Goal: Information Seeking & Learning: Understand process/instructions

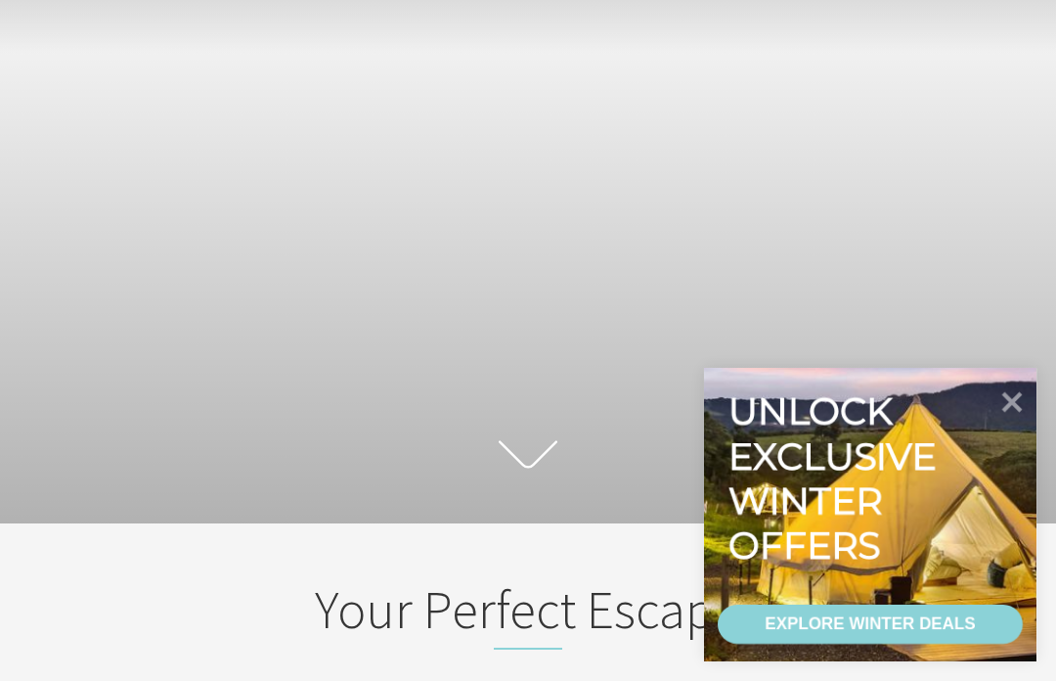
scroll to position [112, 0]
click at [1010, 401] on icon at bounding box center [1012, 402] width 21 height 21
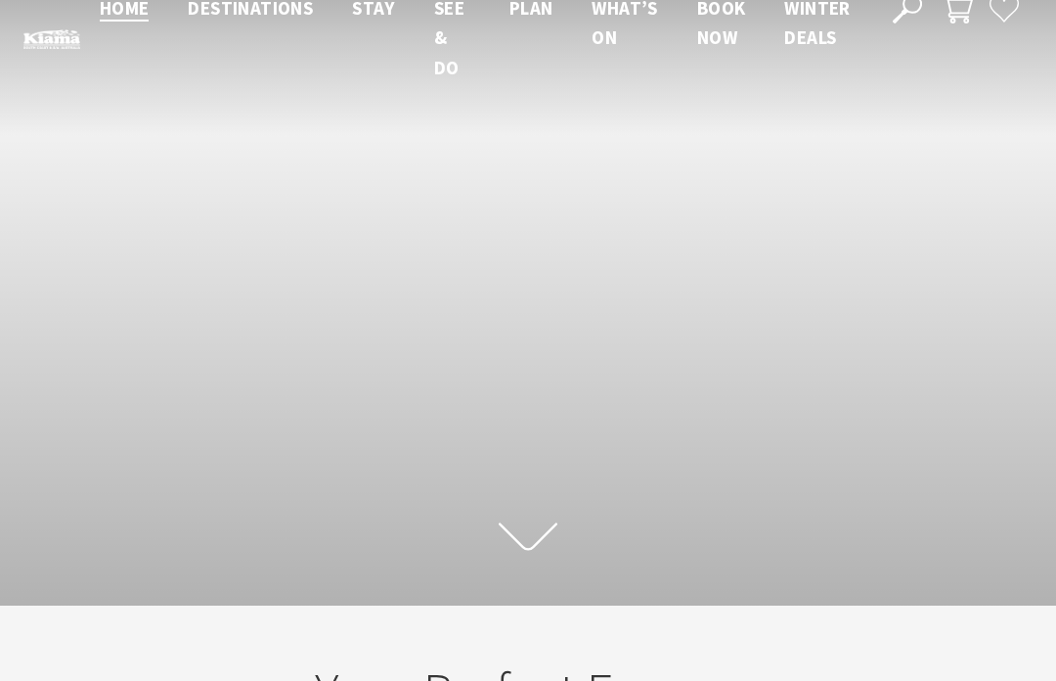
scroll to position [0, 0]
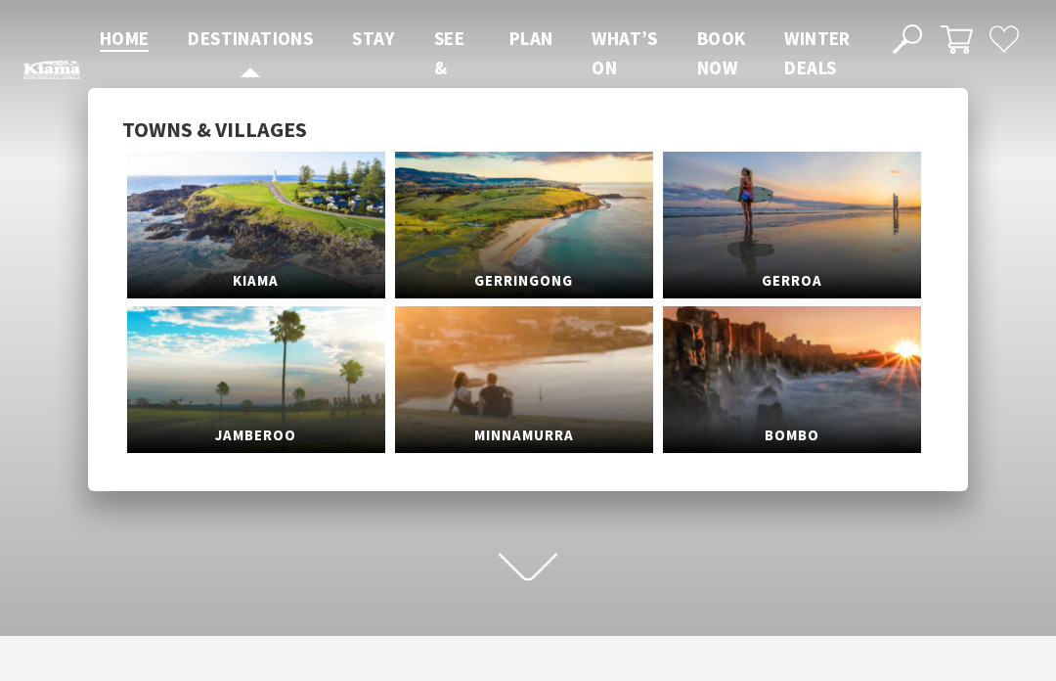
click at [273, 32] on span "Destinations" at bounding box center [250, 37] width 125 height 23
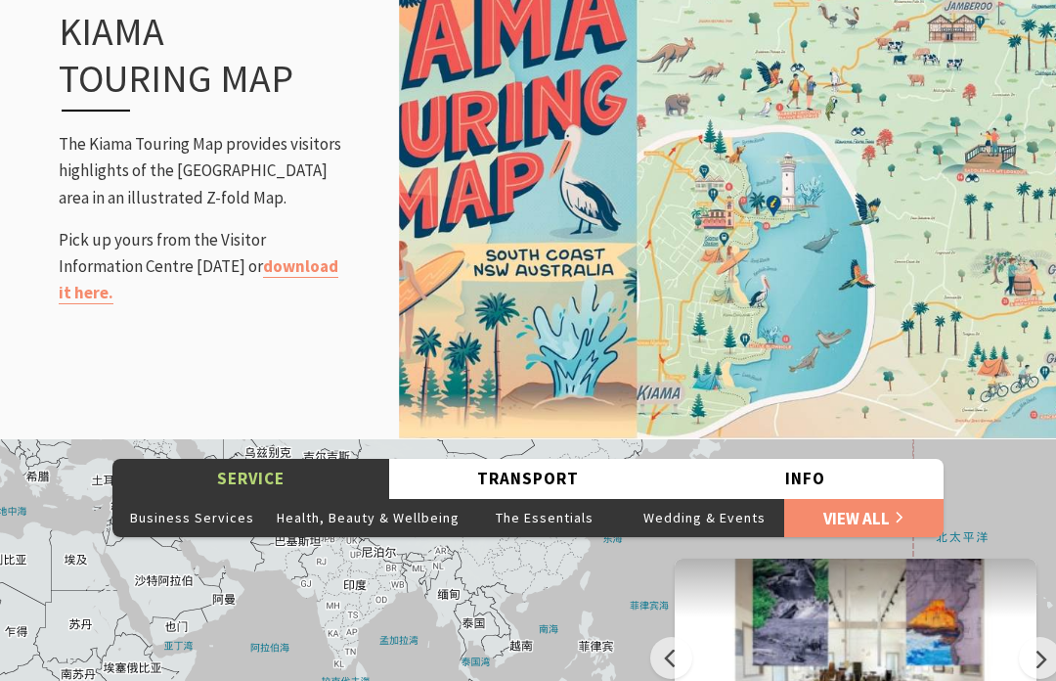
scroll to position [2520, 0]
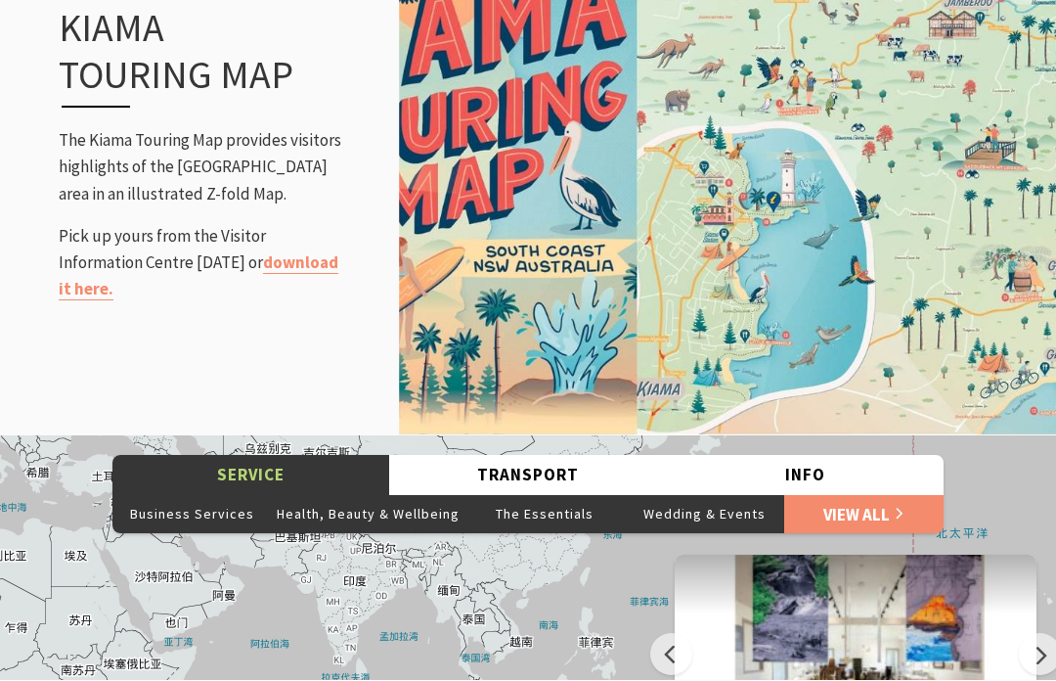
click at [899, 225] on img at bounding box center [727, 155] width 657 height 568
click at [234, 252] on link "download it here." at bounding box center [199, 276] width 280 height 49
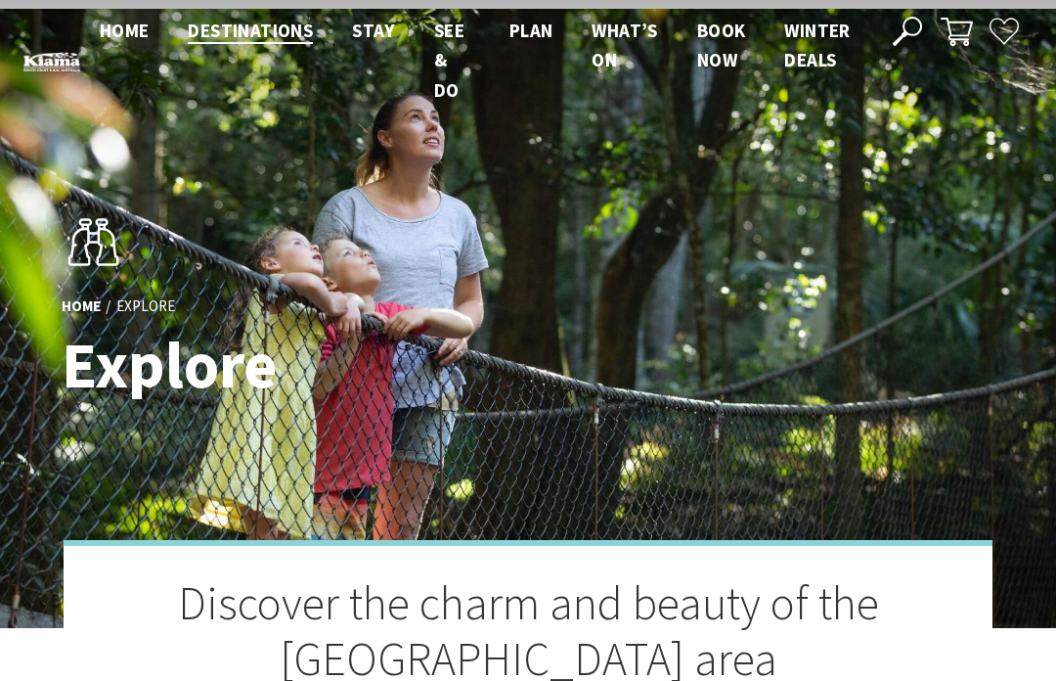
scroll to position [0, 0]
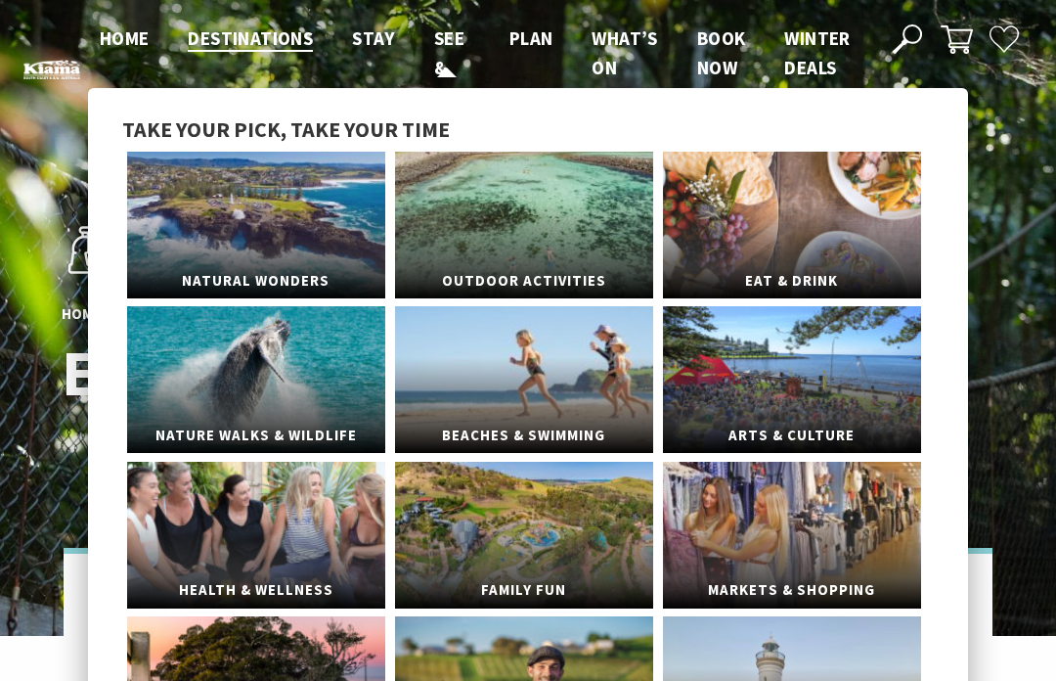
click at [438, 55] on span "See & Do" at bounding box center [449, 67] width 30 height 83
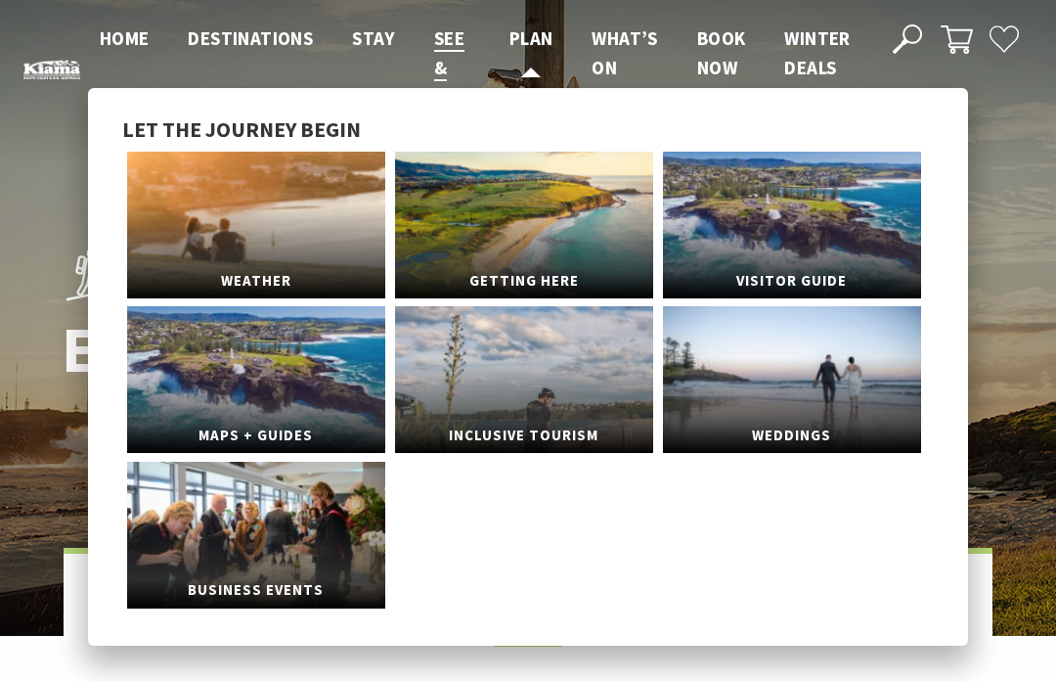
click at [525, 33] on span "Plan" at bounding box center [531, 37] width 44 height 23
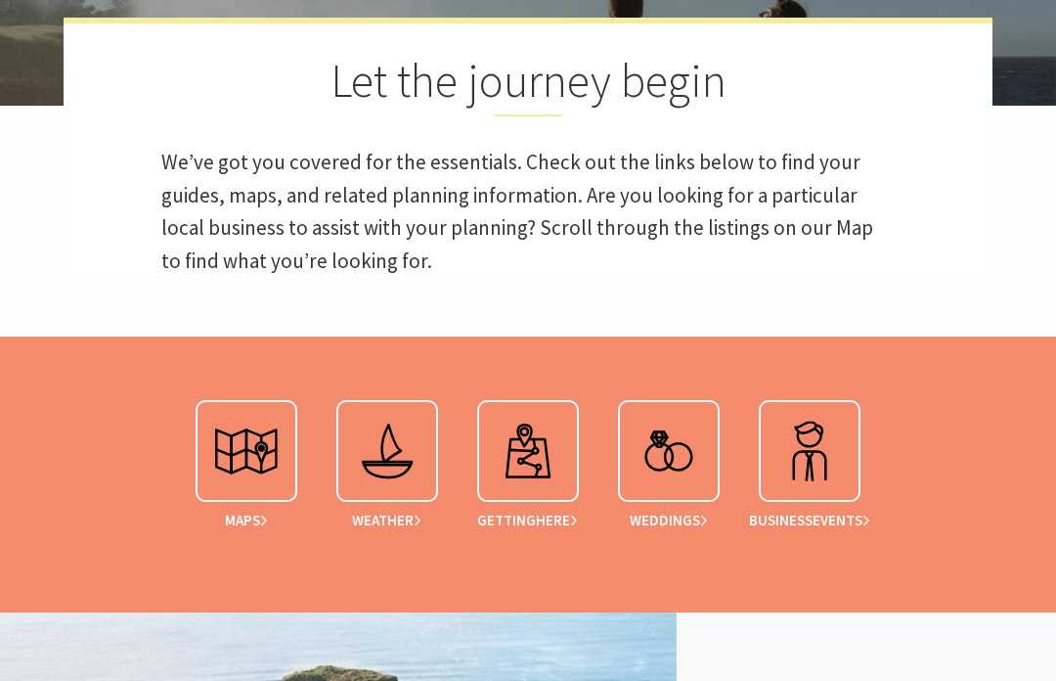
scroll to position [537, 0]
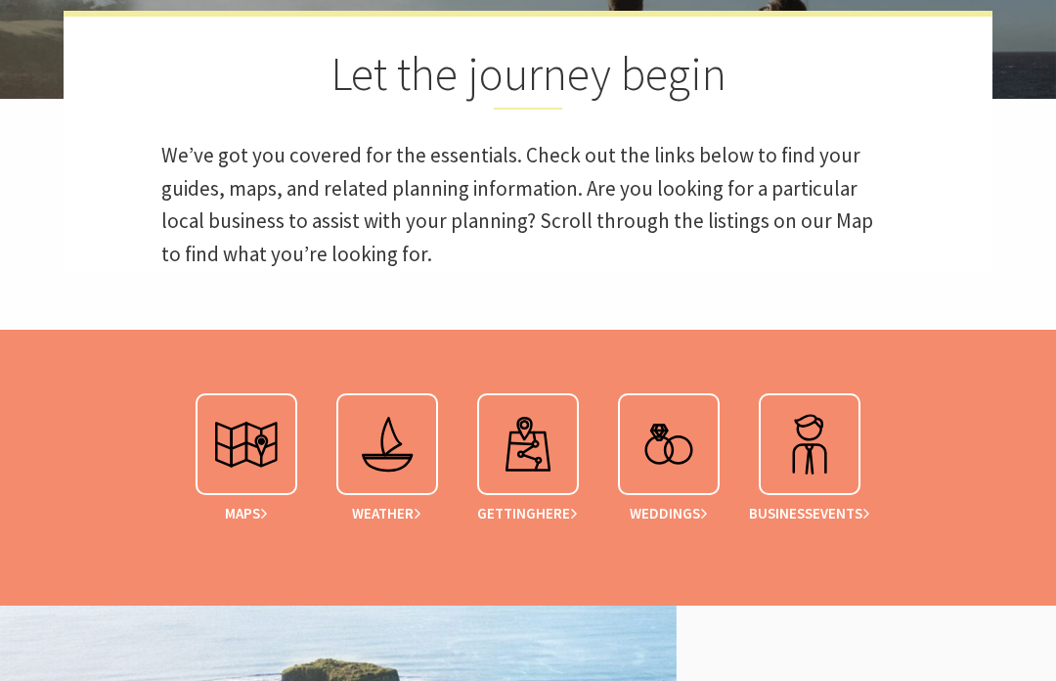
click at [244, 452] on img at bounding box center [246, 444] width 78 height 78
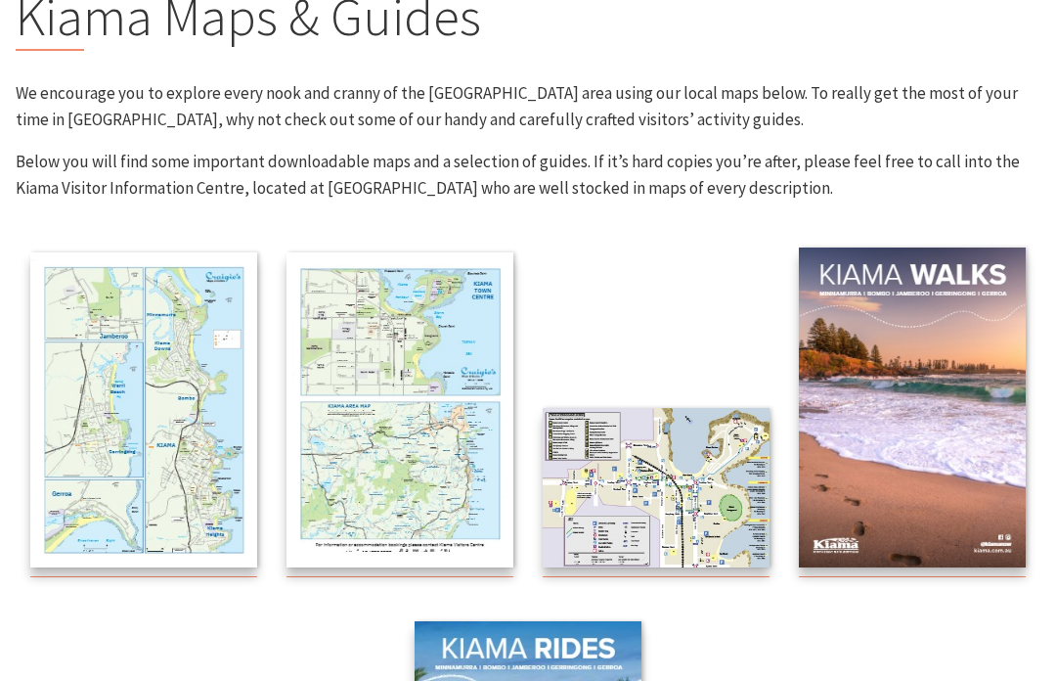
scroll to position [222, 0]
click at [959, 421] on img at bounding box center [912, 407] width 227 height 321
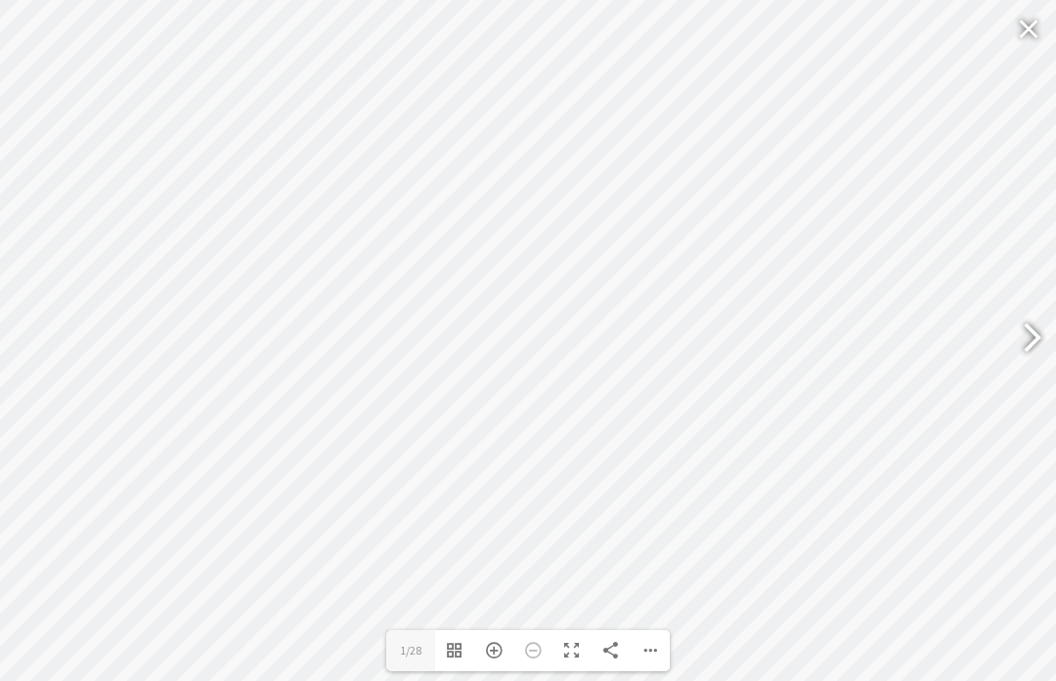
scroll to position [227, 0]
click at [1025, 375] on div at bounding box center [1023, 339] width 45 height 71
click at [1044, 368] on div at bounding box center [1023, 339] width 45 height 71
click at [1028, 372] on div at bounding box center [1023, 339] width 45 height 71
click at [1044, 370] on div at bounding box center [1023, 339] width 45 height 71
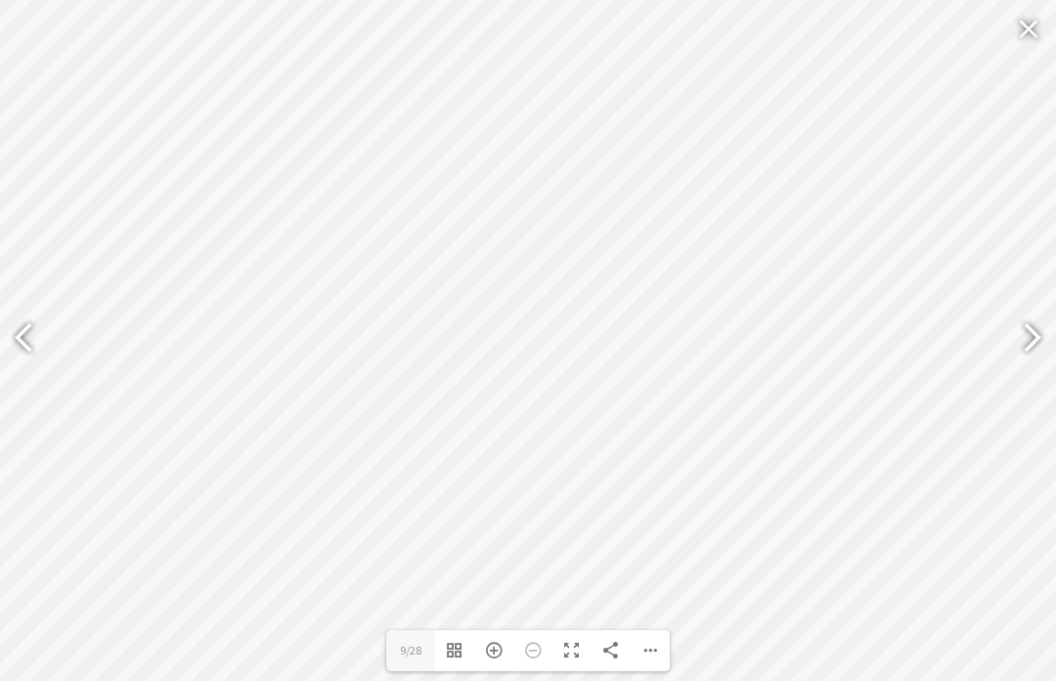
click at [1036, 367] on div at bounding box center [1023, 339] width 45 height 71
click at [1035, 373] on div at bounding box center [1023, 339] width 45 height 71
click at [1037, 373] on div at bounding box center [1023, 339] width 45 height 71
click at [1045, 368] on div at bounding box center [1023, 339] width 45 height 71
click at [1042, 371] on div at bounding box center [1023, 339] width 45 height 71
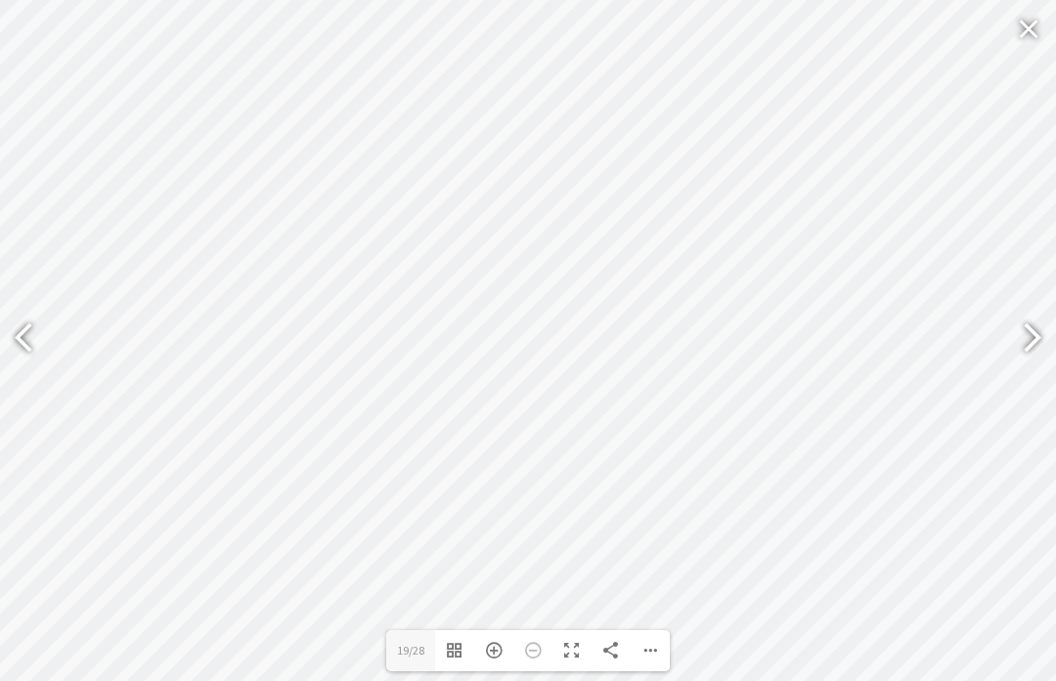
click at [1044, 370] on div at bounding box center [1023, 339] width 45 height 71
click at [1047, 370] on div at bounding box center [1031, 340] width 49 height 98
click at [1023, 375] on div at bounding box center [1023, 339] width 45 height 71
click at [1031, 365] on div at bounding box center [1023, 339] width 45 height 71
click at [1031, 369] on div at bounding box center [1023, 339] width 45 height 71
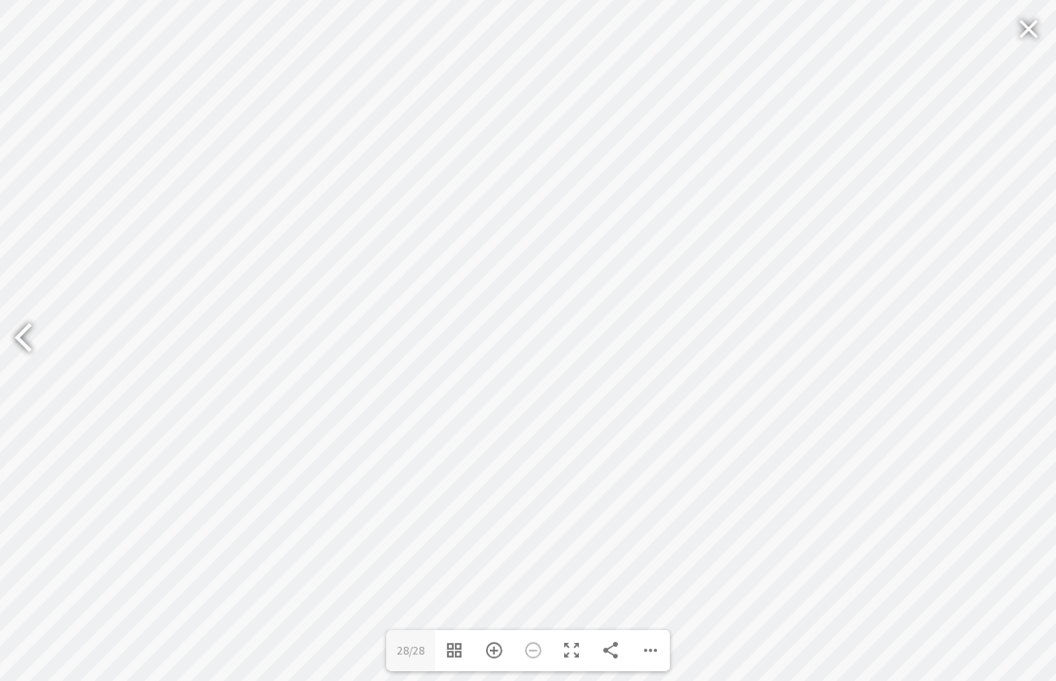
click at [34, 362] on div at bounding box center [32, 339] width 45 height 71
click at [34, 360] on div at bounding box center [32, 339] width 45 height 71
click at [32, 364] on div at bounding box center [32, 339] width 45 height 71
click at [1028, 373] on div at bounding box center [1023, 339] width 45 height 71
click at [1041, 369] on div at bounding box center [1023, 339] width 45 height 71
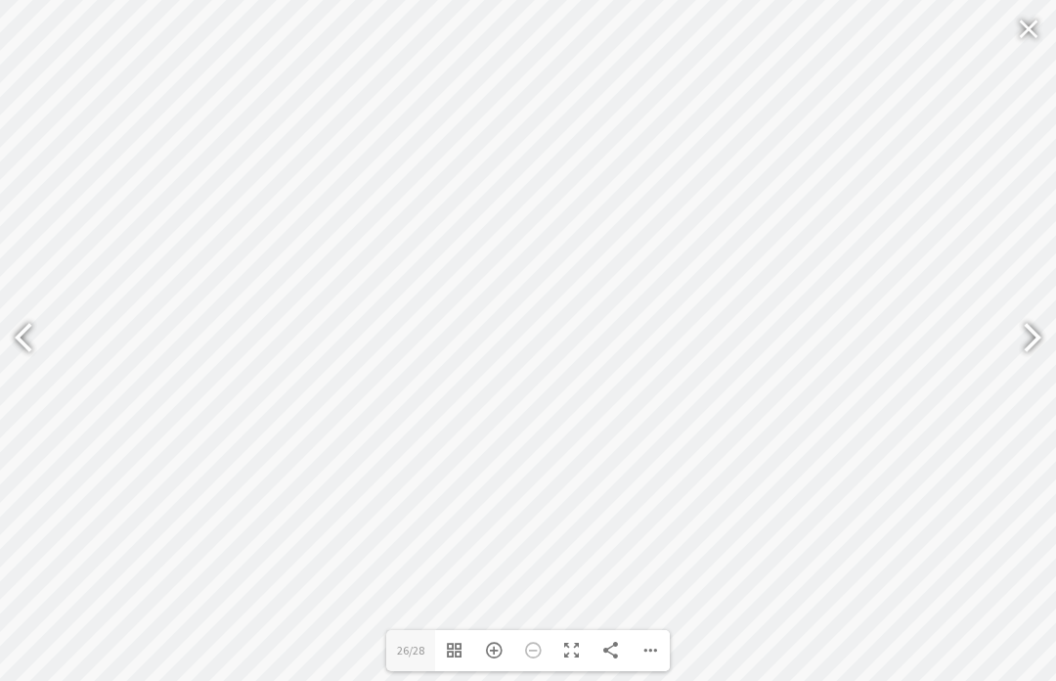
click at [1027, 375] on div at bounding box center [1023, 339] width 45 height 71
click at [19, 365] on div at bounding box center [32, 339] width 45 height 71
click at [18, 368] on div at bounding box center [32, 339] width 45 height 71
click at [30, 373] on div at bounding box center [32, 339] width 45 height 71
click at [22, 365] on div at bounding box center [32, 339] width 45 height 71
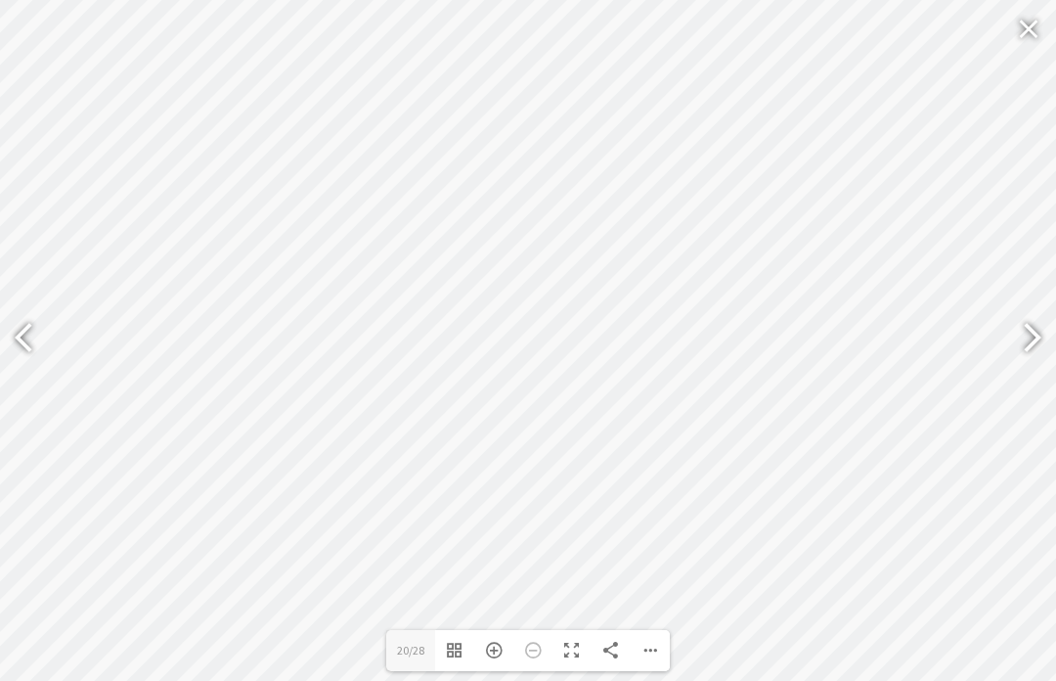
click at [20, 370] on div at bounding box center [32, 339] width 45 height 71
click at [30, 375] on div at bounding box center [32, 339] width 45 height 71
click at [29, 371] on div at bounding box center [32, 339] width 45 height 71
click at [18, 369] on div at bounding box center [32, 339] width 45 height 71
click at [14, 368] on div at bounding box center [32, 339] width 45 height 71
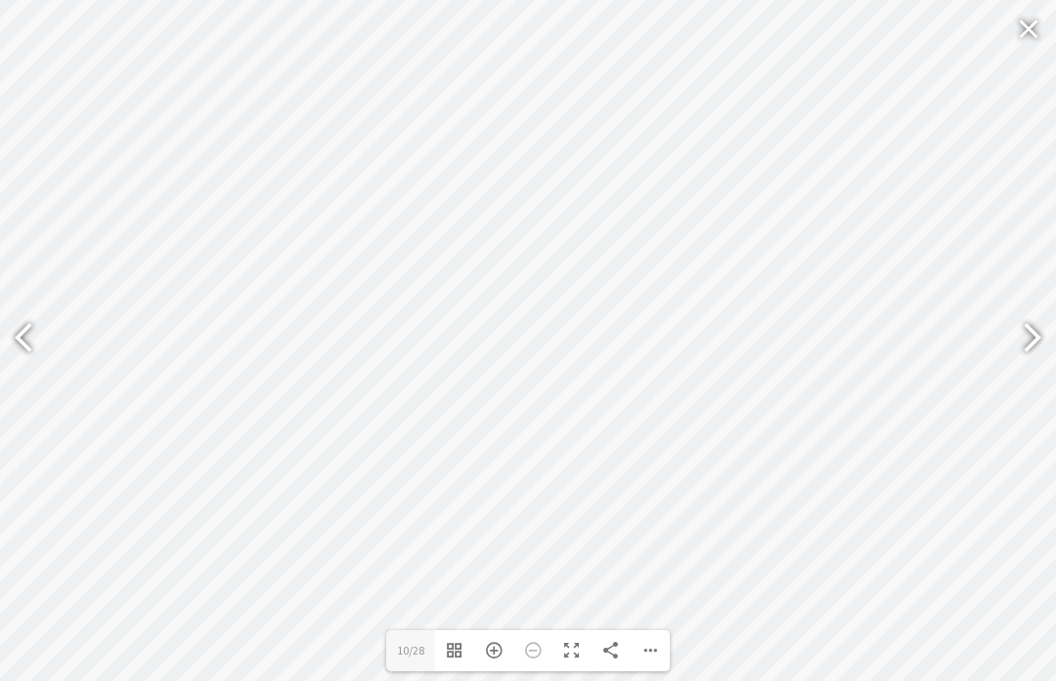
click at [22, 371] on div at bounding box center [32, 339] width 45 height 71
click at [34, 375] on div at bounding box center [32, 339] width 45 height 71
click at [33, 375] on div at bounding box center [32, 339] width 45 height 71
click at [29, 365] on div at bounding box center [32, 339] width 45 height 71
click at [1030, 375] on div at bounding box center [1023, 339] width 45 height 71
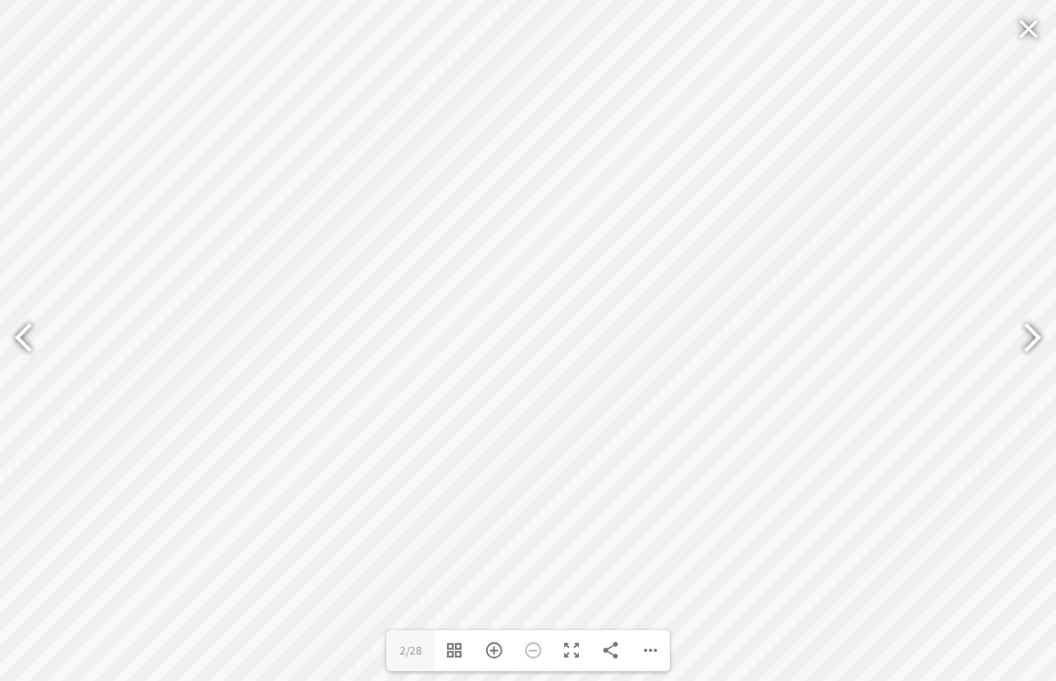
type input "4"
